Goal: Task Accomplishment & Management: Use online tool/utility

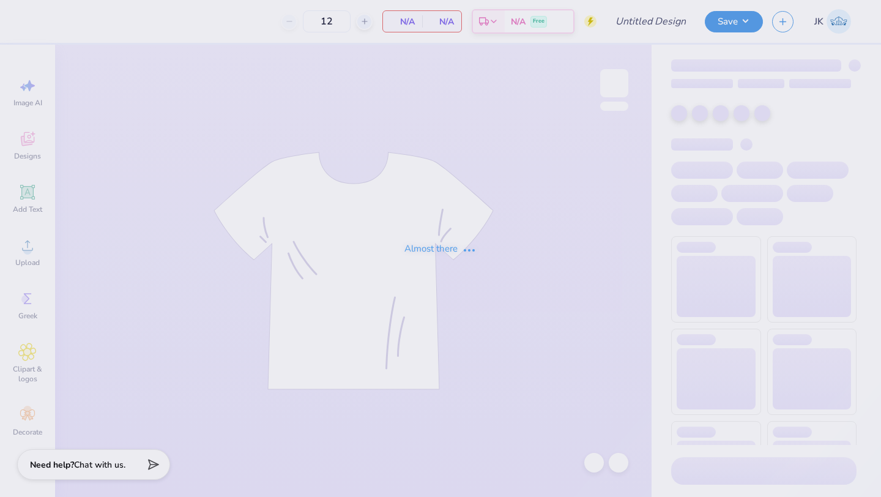
type input "Pikapp Fall Rush"
type input "36"
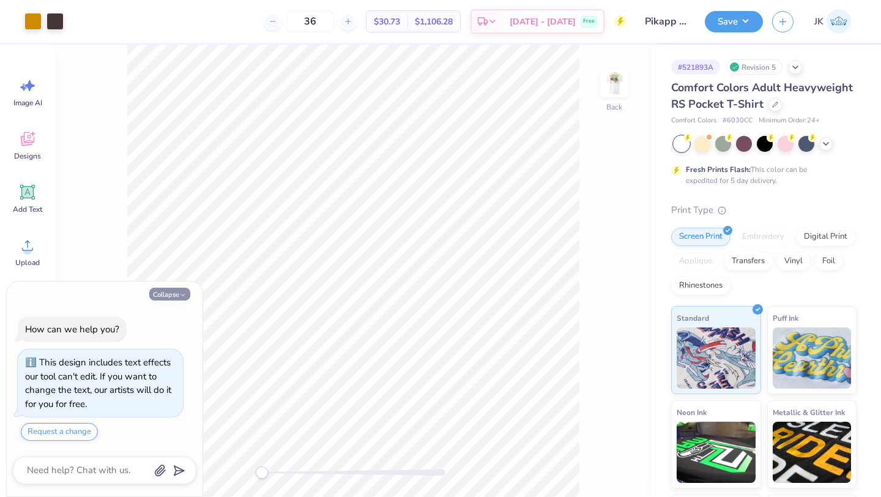
click at [172, 297] on button "Collapse" at bounding box center [169, 293] width 41 height 13
type textarea "x"
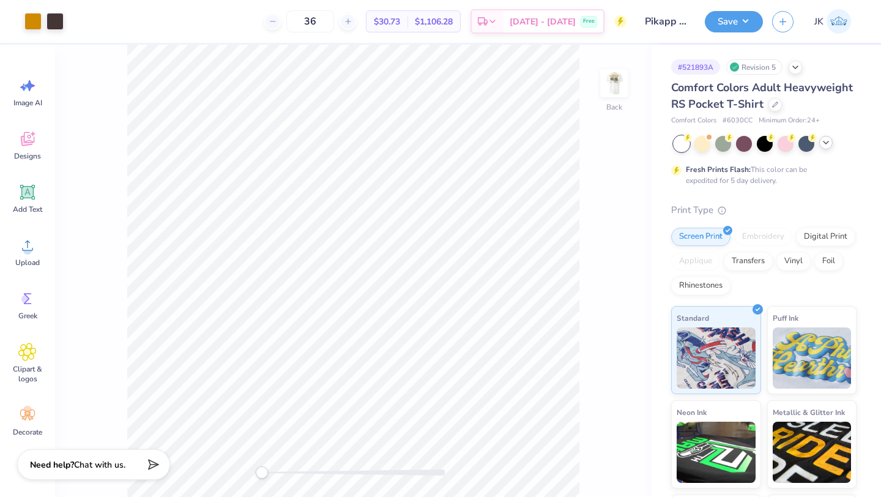
click at [823, 144] on icon at bounding box center [826, 143] width 10 height 10
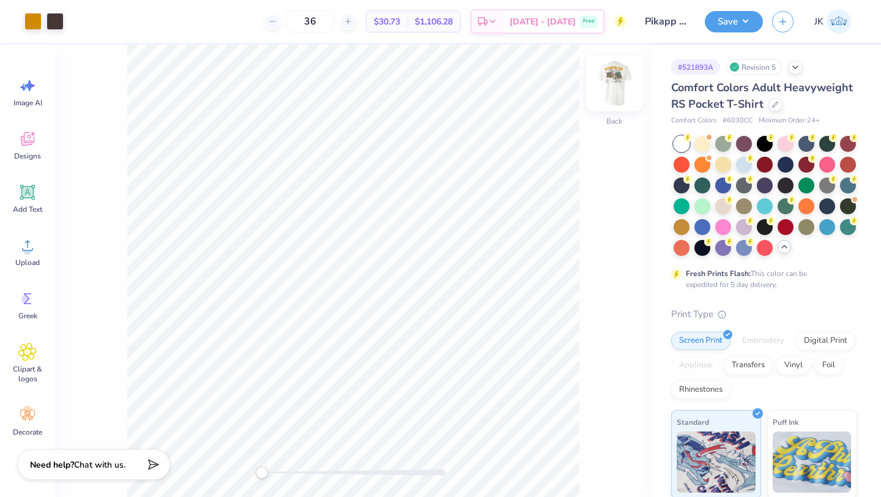
click at [617, 91] on img at bounding box center [614, 83] width 49 height 49
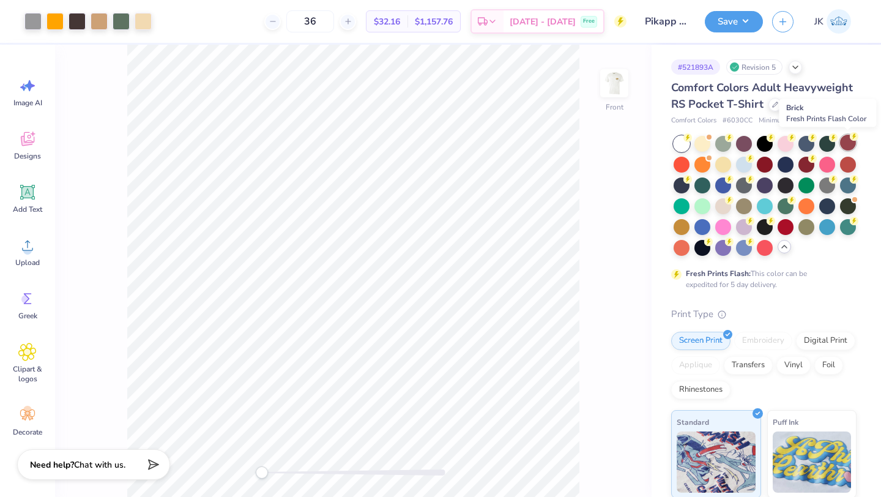
click at [848, 144] on div at bounding box center [848, 143] width 16 height 16
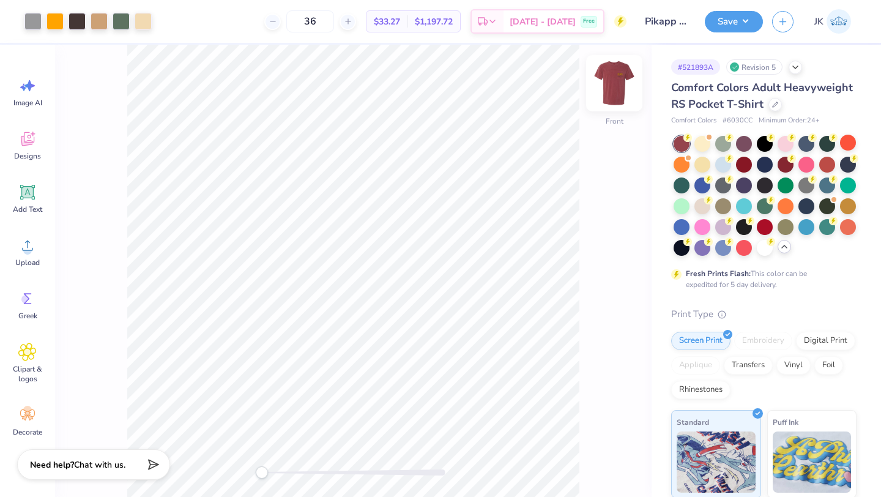
click at [617, 81] on img at bounding box center [614, 83] width 49 height 49
click at [617, 81] on img at bounding box center [614, 83] width 24 height 24
click at [707, 204] on div at bounding box center [702, 205] width 16 height 16
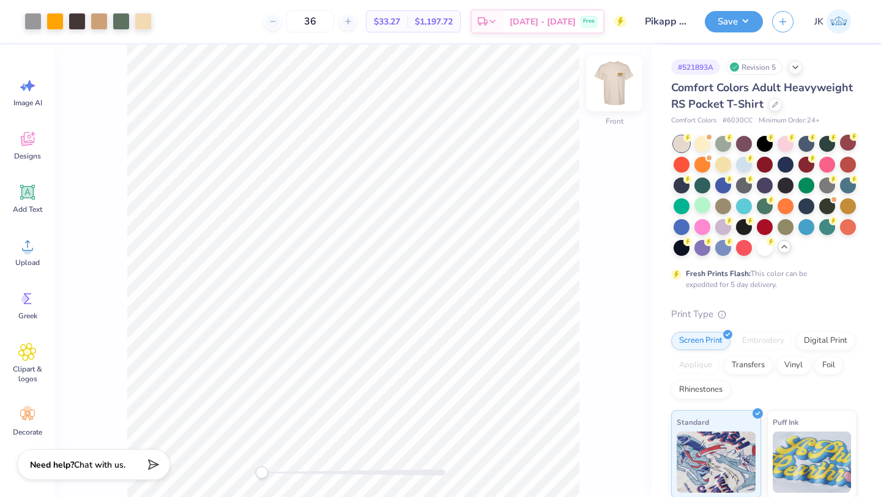
click at [618, 84] on img at bounding box center [614, 83] width 49 height 49
click at [618, 84] on img at bounding box center [614, 83] width 24 height 24
click at [722, 19] on button "Save" at bounding box center [734, 19] width 58 height 21
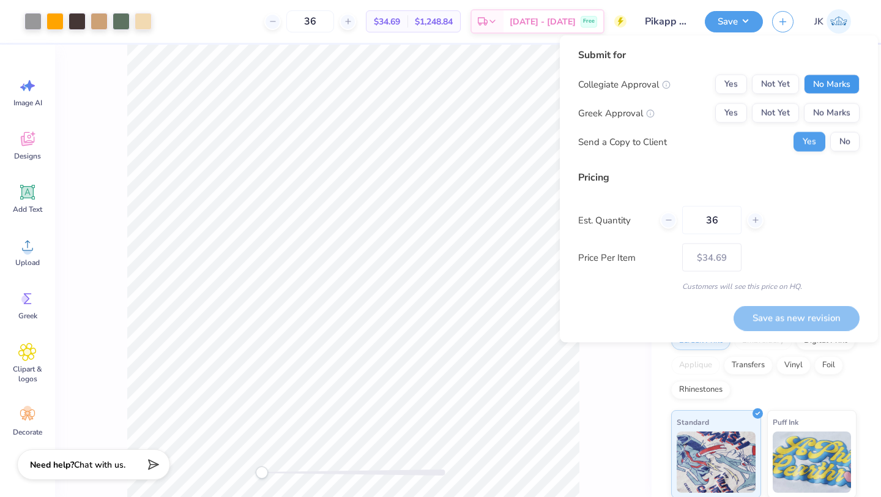
click at [843, 80] on button "No Marks" at bounding box center [832, 85] width 56 height 20
click at [732, 111] on button "Yes" at bounding box center [731, 113] width 32 height 20
click at [837, 144] on button "No" at bounding box center [844, 142] width 29 height 20
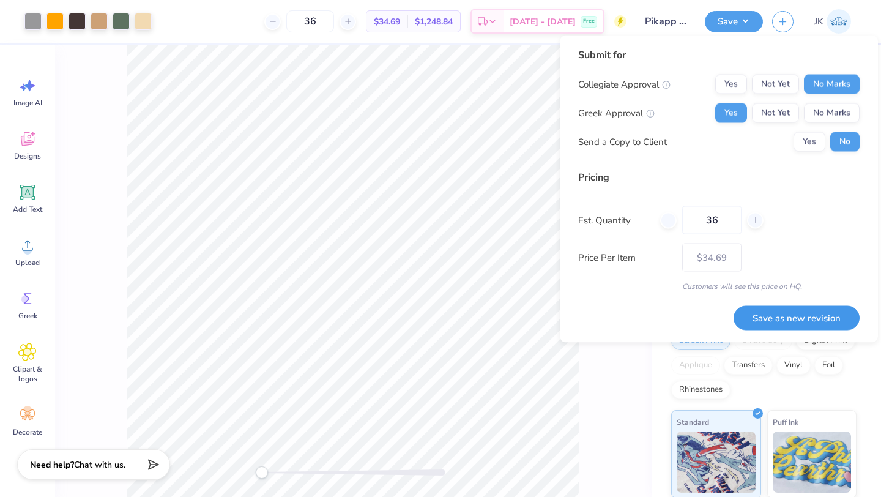
click at [824, 320] on button "Save as new revision" at bounding box center [796, 317] width 126 height 25
type input "$34.69"
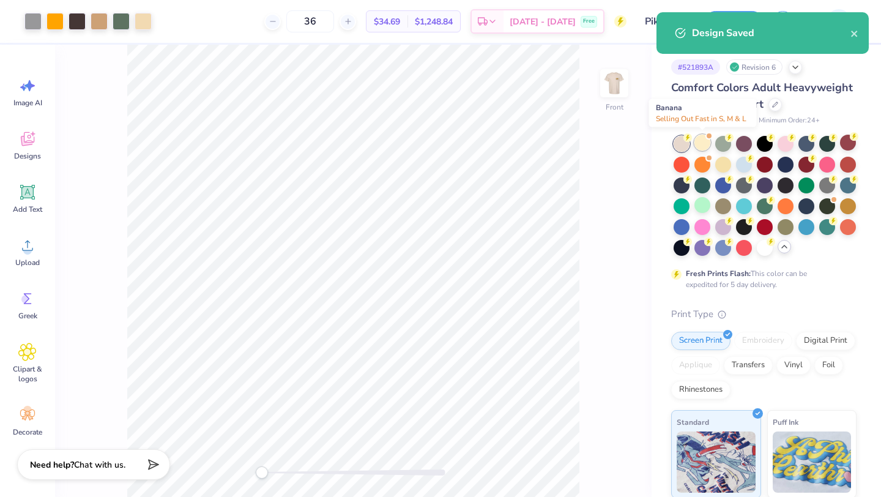
click at [707, 146] on div at bounding box center [702, 143] width 16 height 16
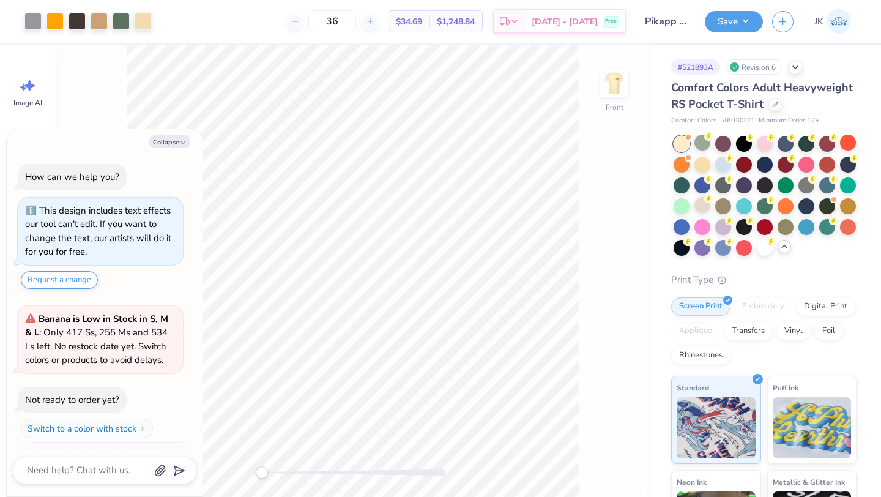
scroll to position [193, 0]
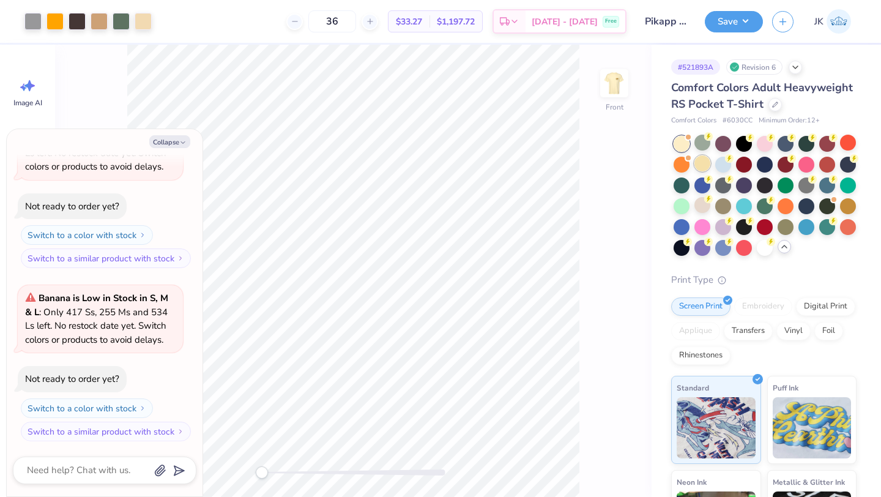
click at [705, 163] on div at bounding box center [702, 163] width 16 height 16
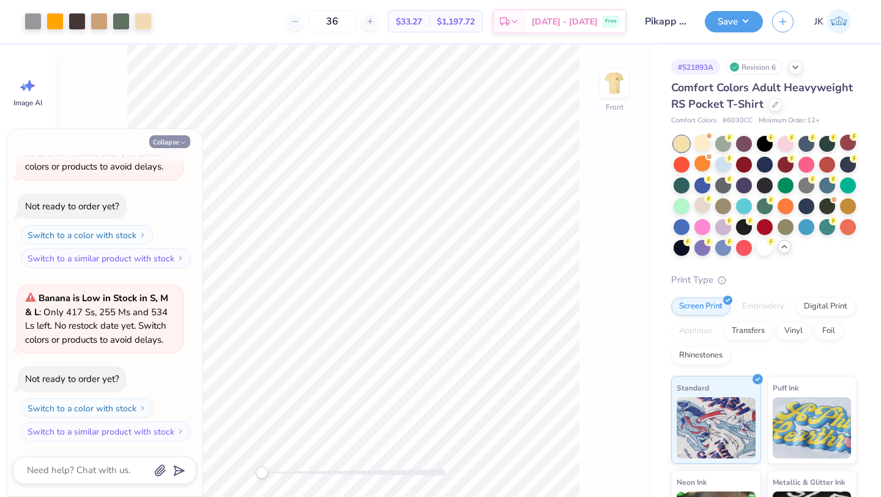
click at [185, 141] on icon "button" at bounding box center [182, 142] width 7 height 7
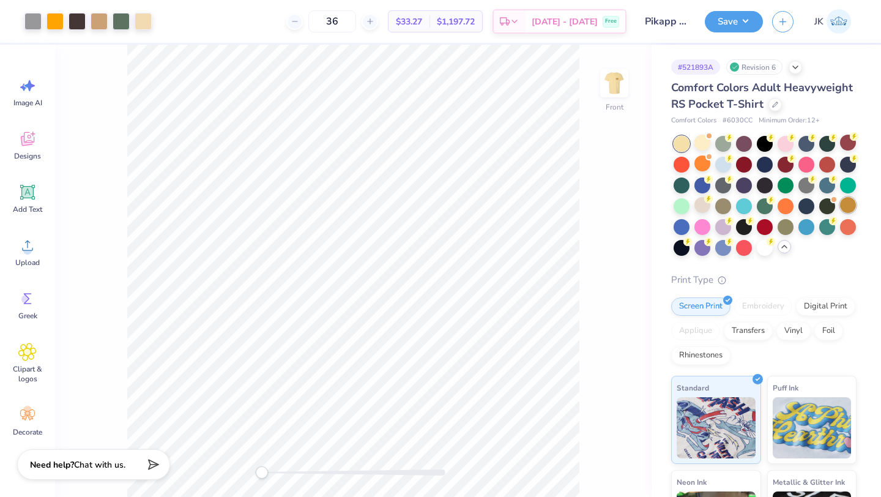
click at [845, 207] on div at bounding box center [848, 205] width 16 height 16
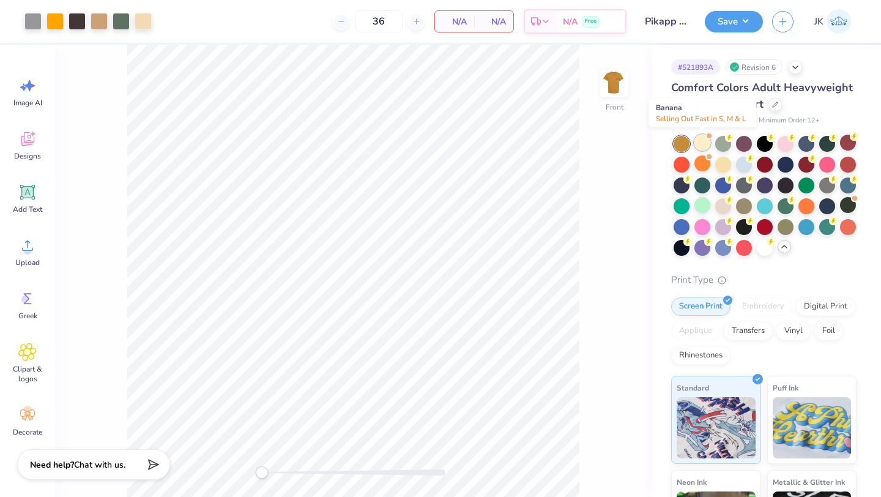
click at [703, 144] on div at bounding box center [702, 143] width 16 height 16
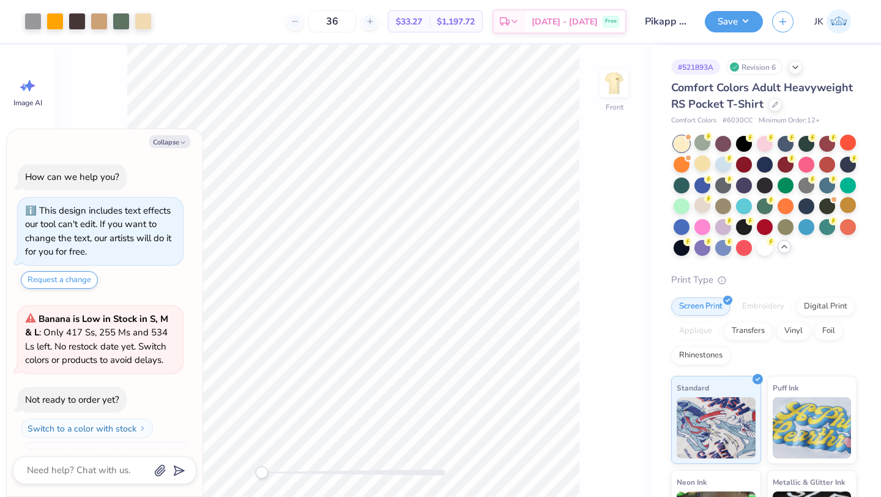
scroll to position [366, 0]
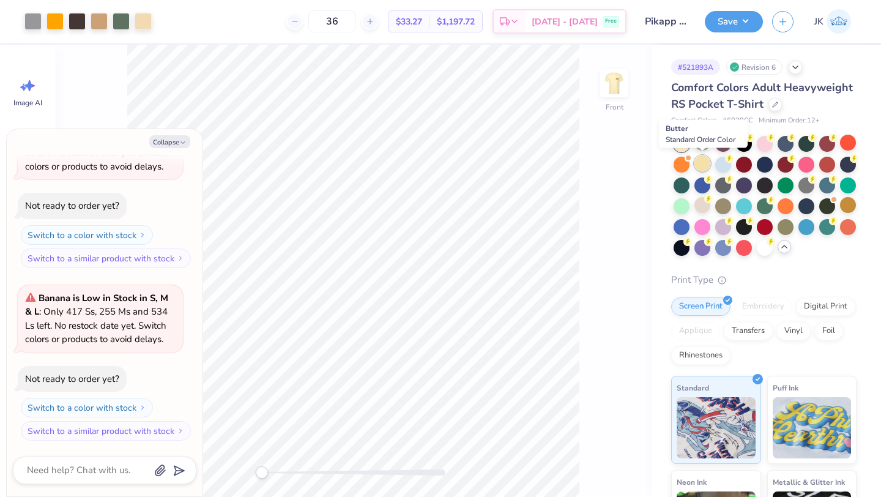
click at [705, 161] on div at bounding box center [702, 163] width 16 height 16
click at [700, 201] on div at bounding box center [702, 205] width 16 height 16
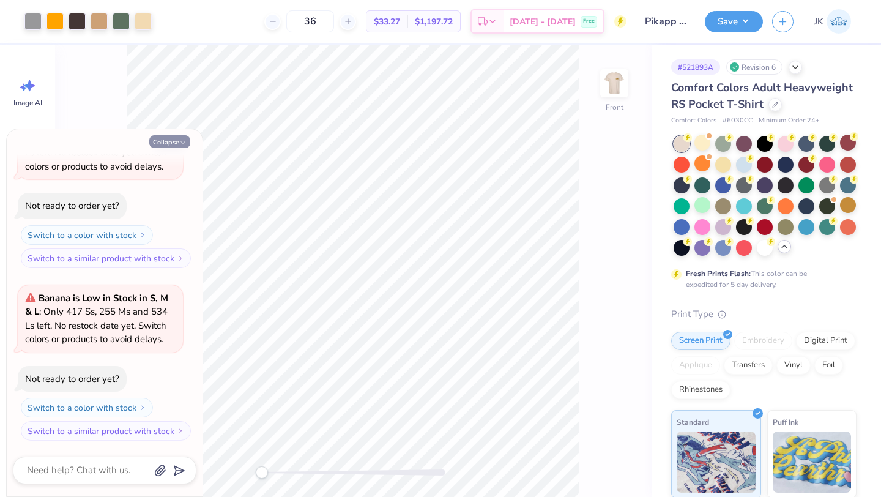
click at [184, 143] on icon "button" at bounding box center [182, 142] width 7 height 7
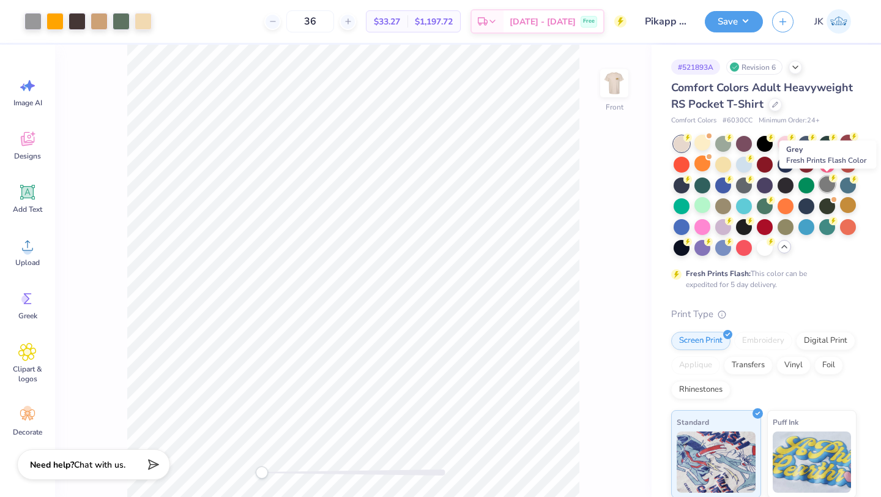
click at [827, 182] on div at bounding box center [827, 184] width 16 height 16
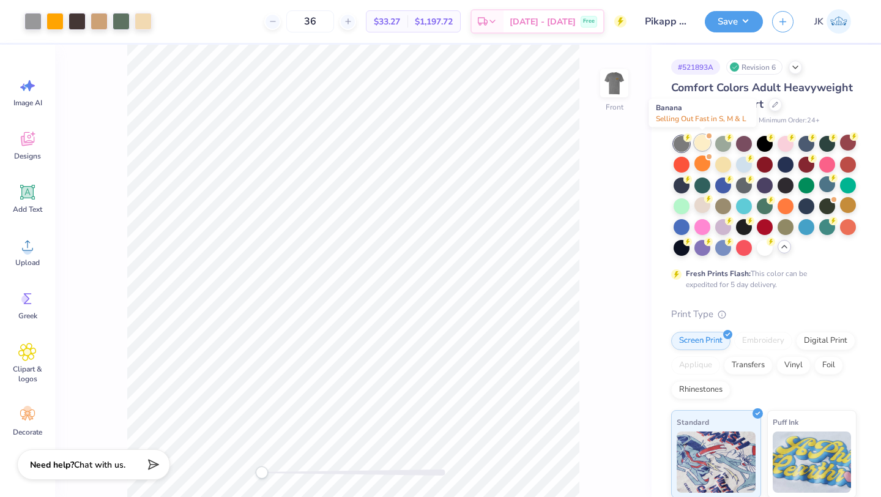
click at [703, 143] on div at bounding box center [702, 143] width 16 height 16
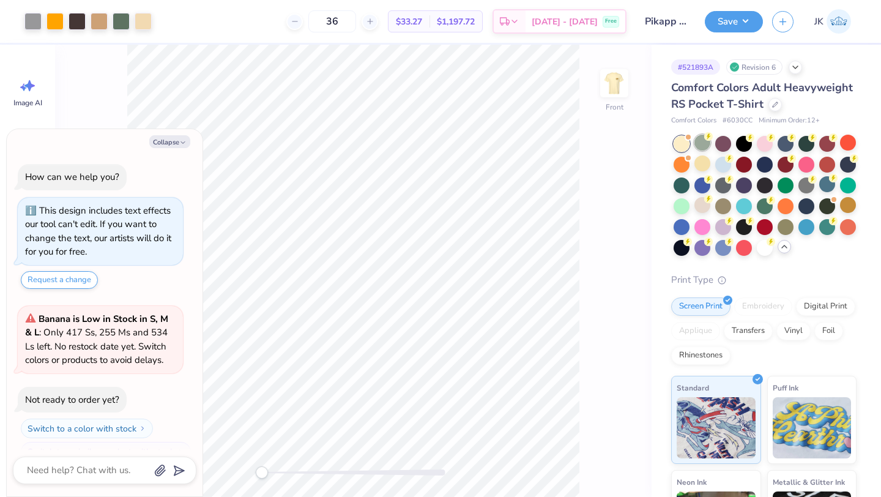
scroll to position [539, 0]
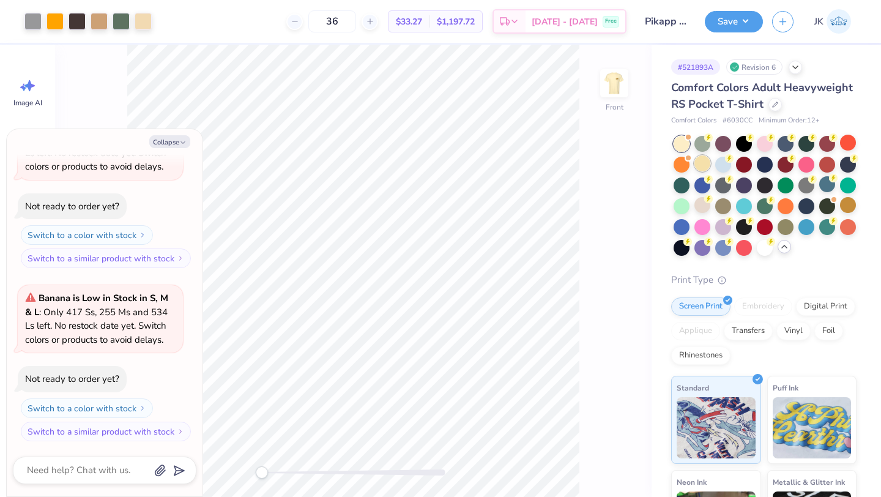
click at [705, 166] on div at bounding box center [702, 163] width 16 height 16
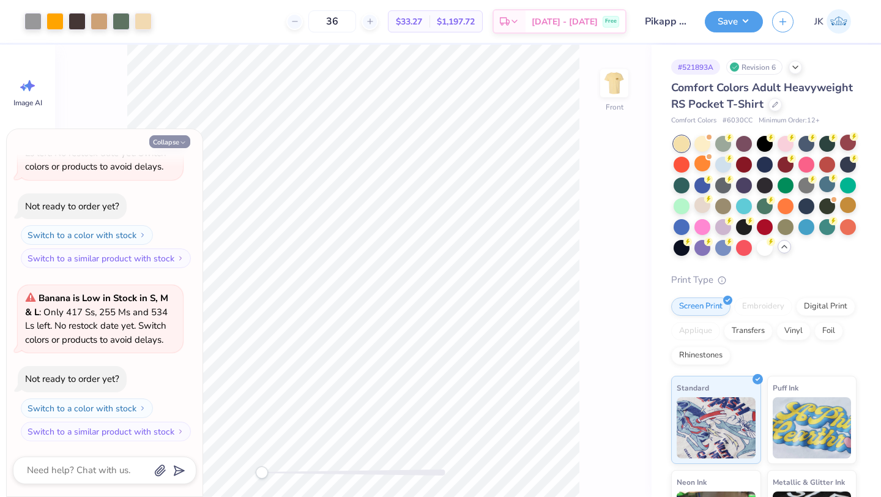
click at [184, 142] on polyline "button" at bounding box center [183, 143] width 4 height 2
type textarea "x"
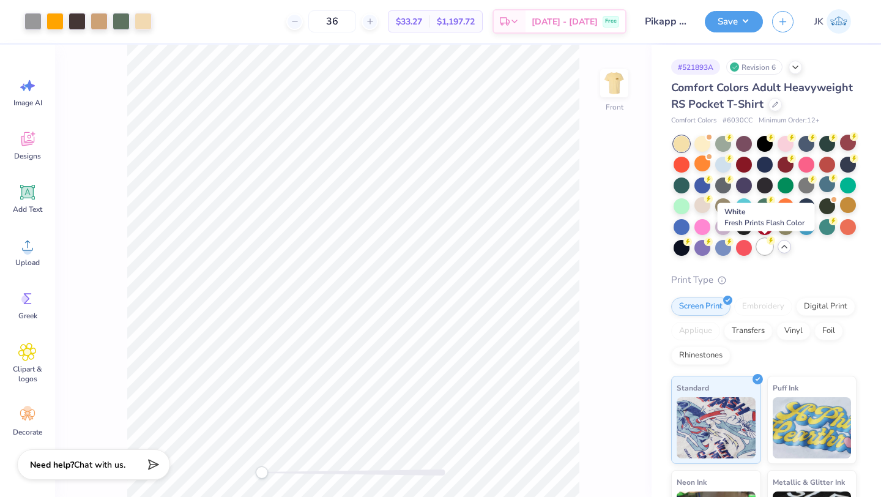
click at [762, 244] on div at bounding box center [765, 247] width 16 height 16
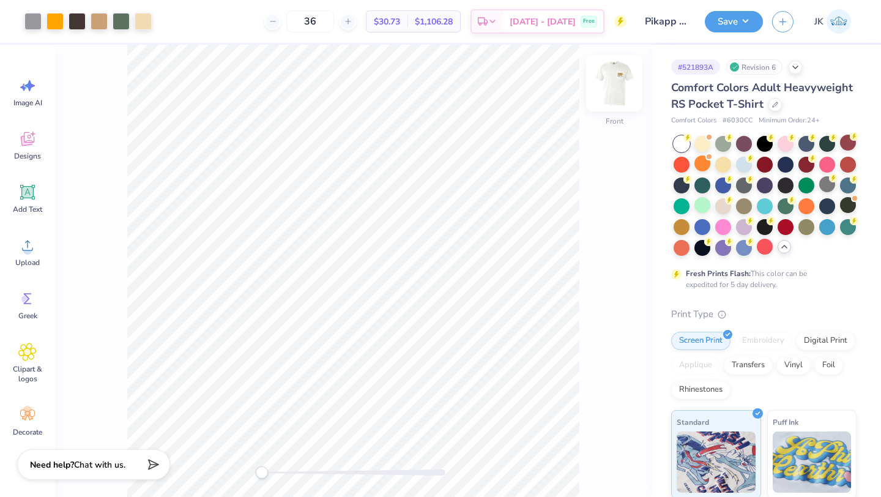
click at [617, 93] on img at bounding box center [614, 83] width 49 height 49
